Goal: Check status

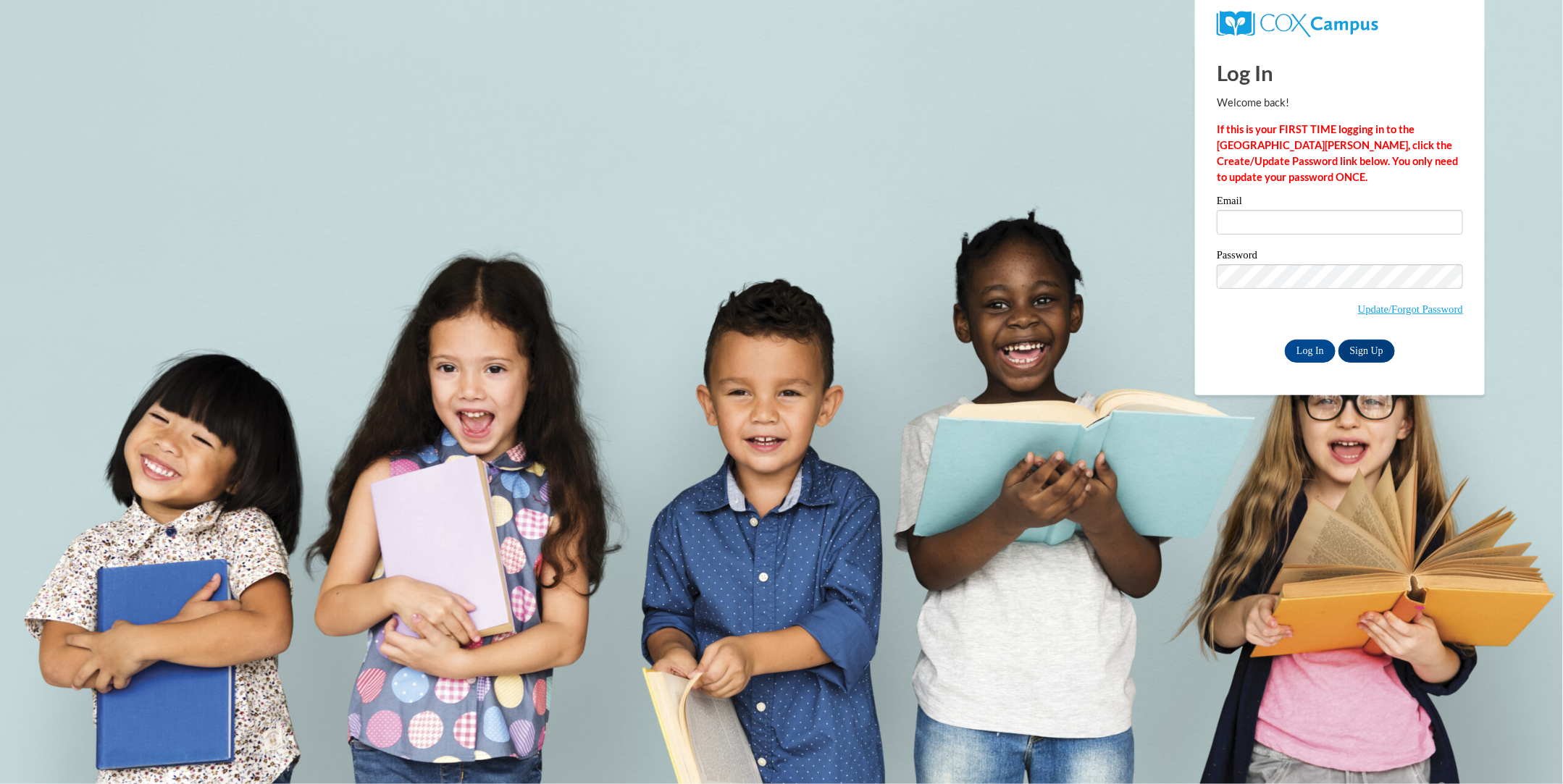
click at [1316, 214] on input "Email" at bounding box center [1340, 222] width 246 height 24
type input "brea2019@gmail.com"
click at [1309, 352] on input "Log In" at bounding box center [1310, 351] width 50 height 23
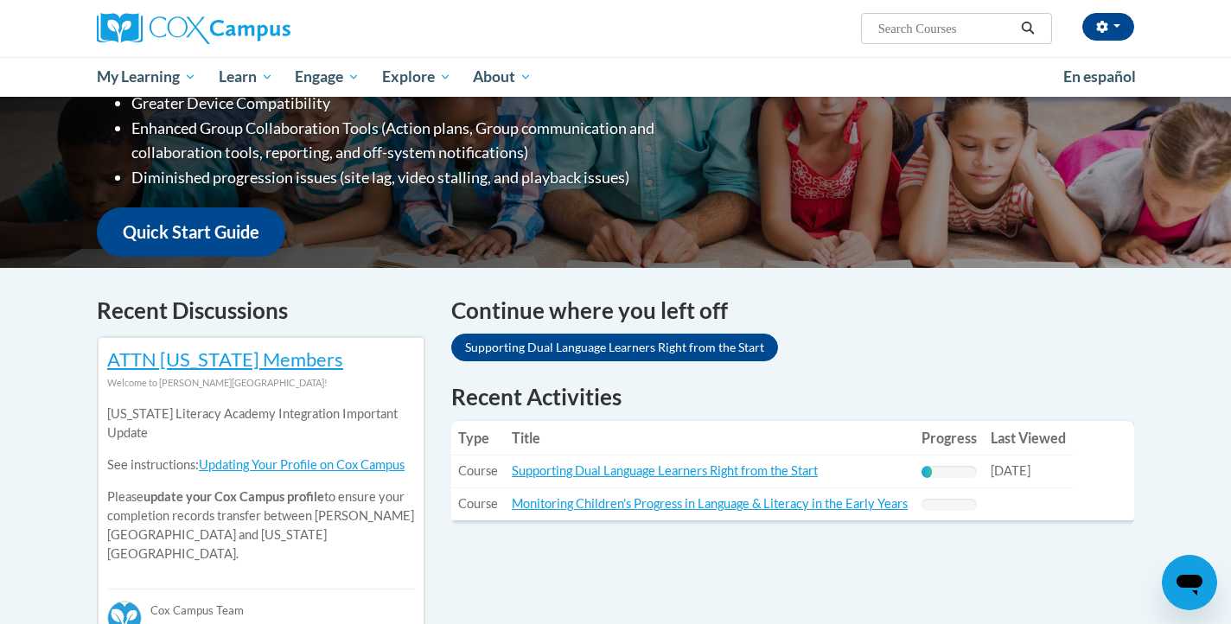
scroll to position [337, 0]
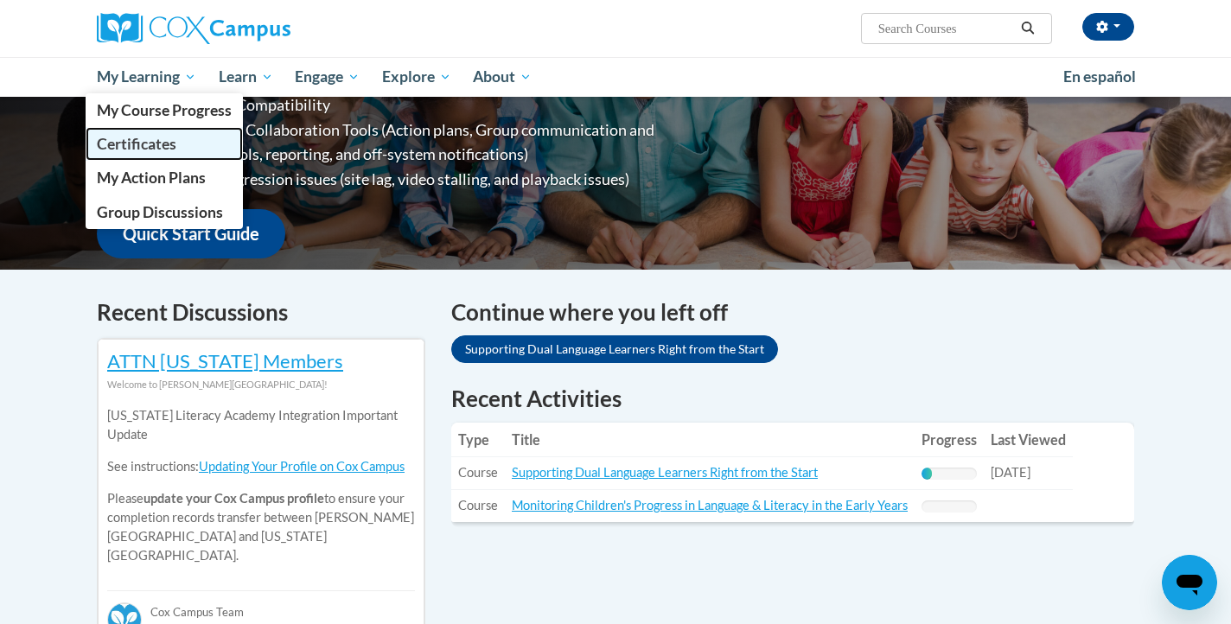
click at [150, 148] on span "Certificates" at bounding box center [136, 144] width 79 height 18
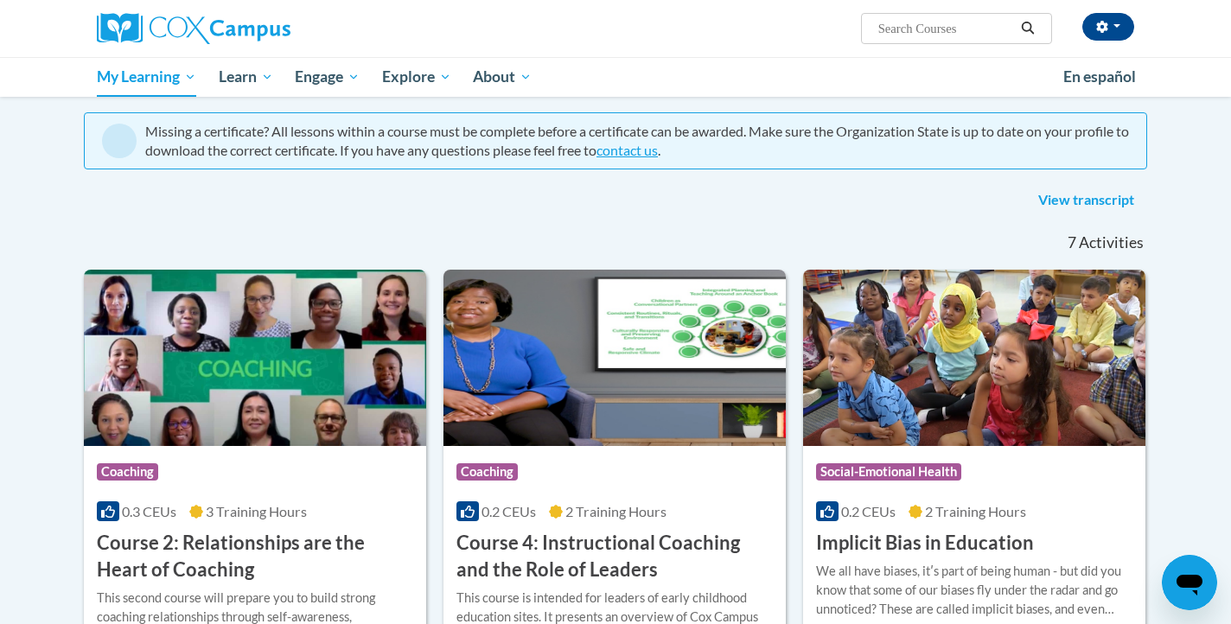
scroll to position [138, 0]
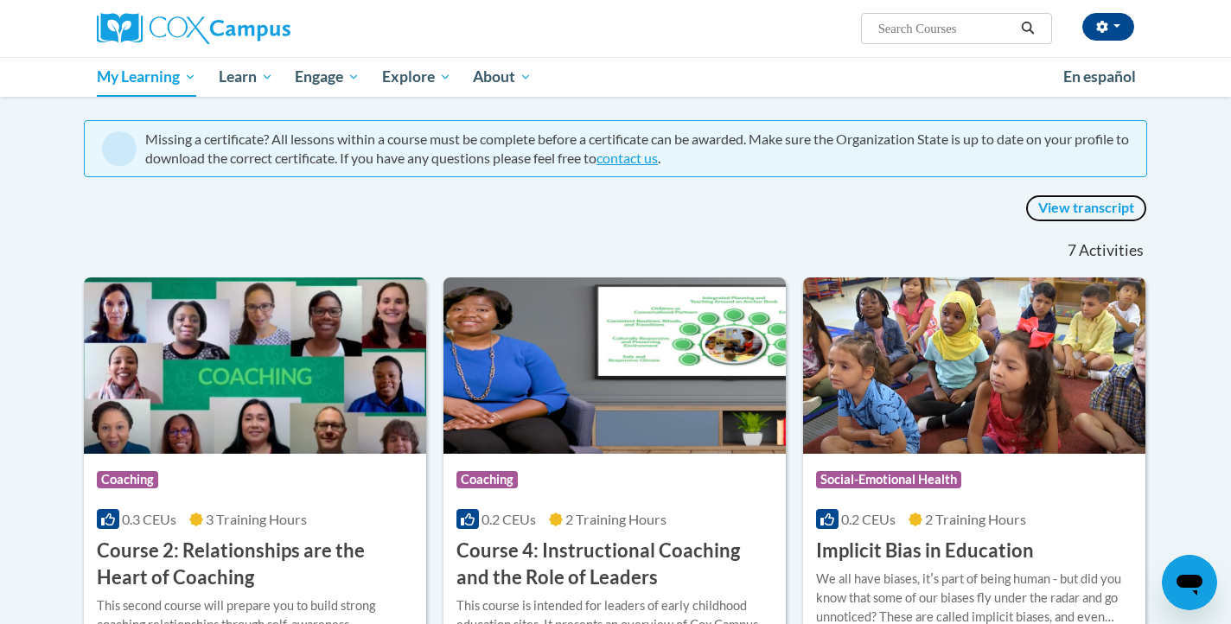
click at [1055, 206] on link "View transcript" at bounding box center [1086, 208] width 122 height 28
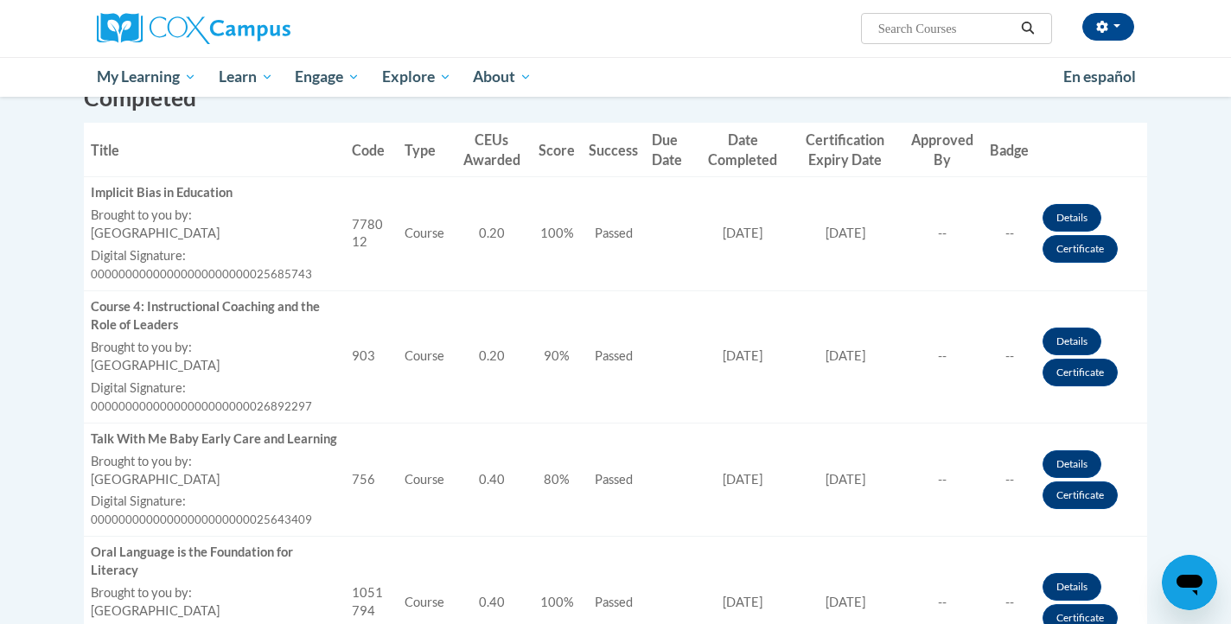
scroll to position [458, 0]
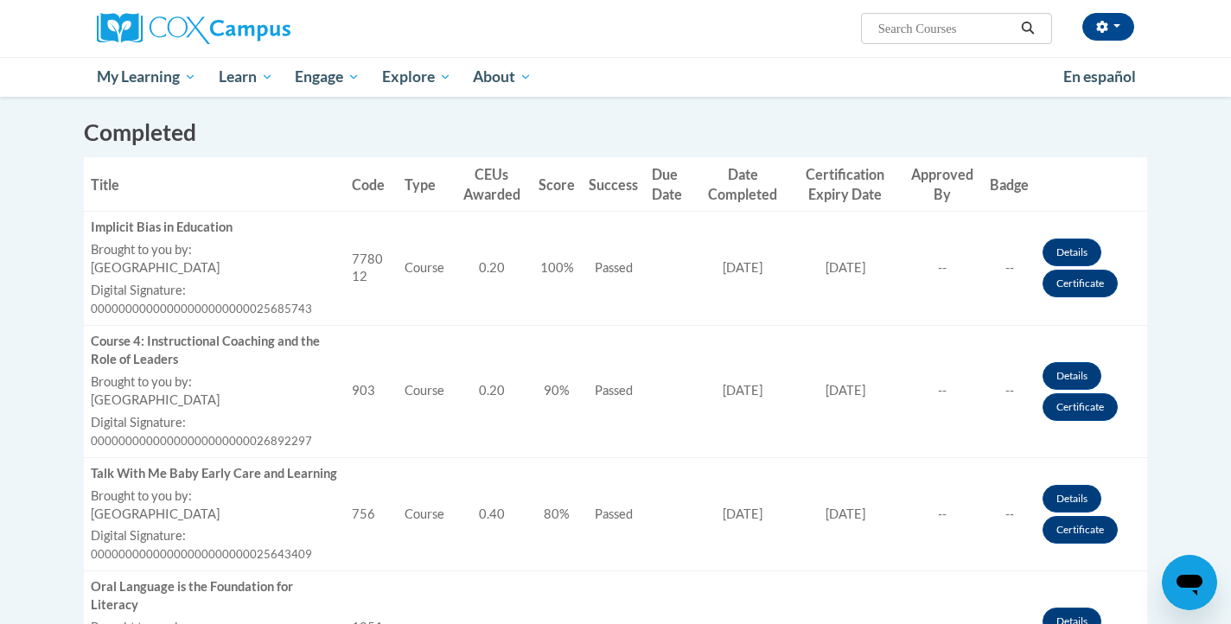
click at [793, 39] on div "[PERSON_NAME] ([GEOGRAPHIC_DATA]/New_York UTC-04:00) My Profile Inbox My Transc…" at bounding box center [792, 22] width 709 height 44
